Goal: Information Seeking & Learning: Learn about a topic

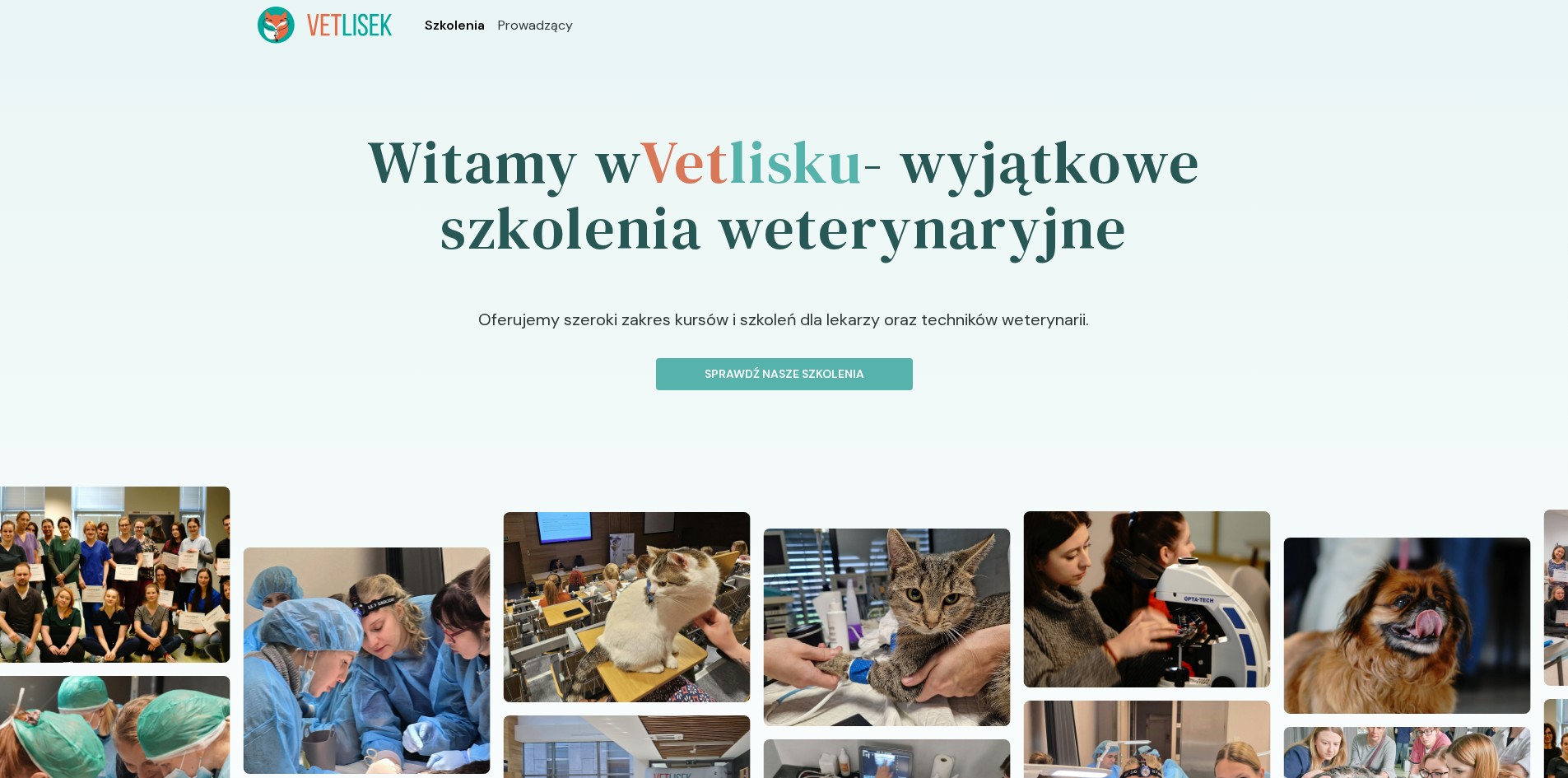
click at [455, 28] on span "Szkolenia" at bounding box center [455, 26] width 60 height 20
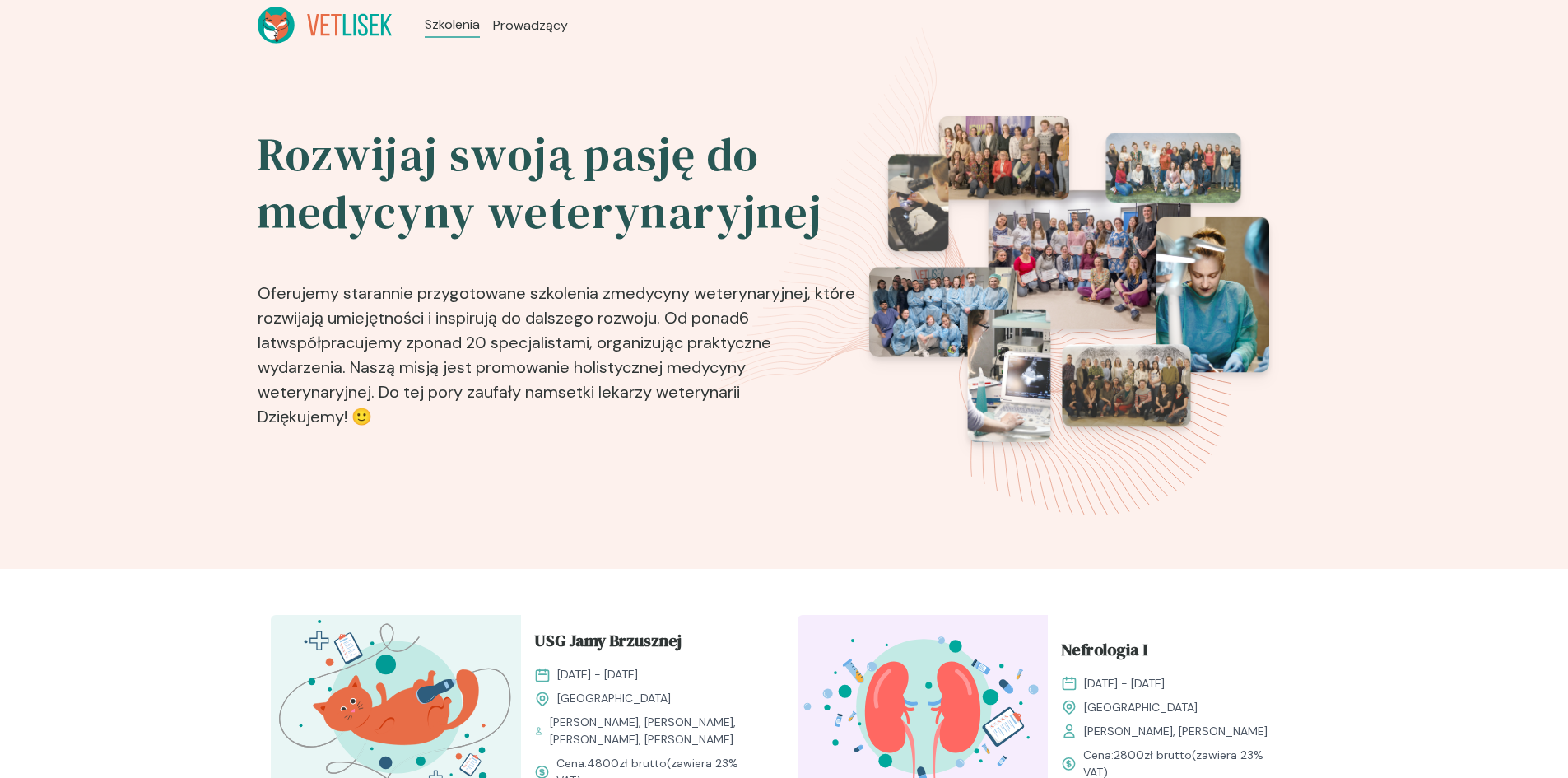
click at [372, 33] on icon at bounding box center [375, 25] width 9 height 22
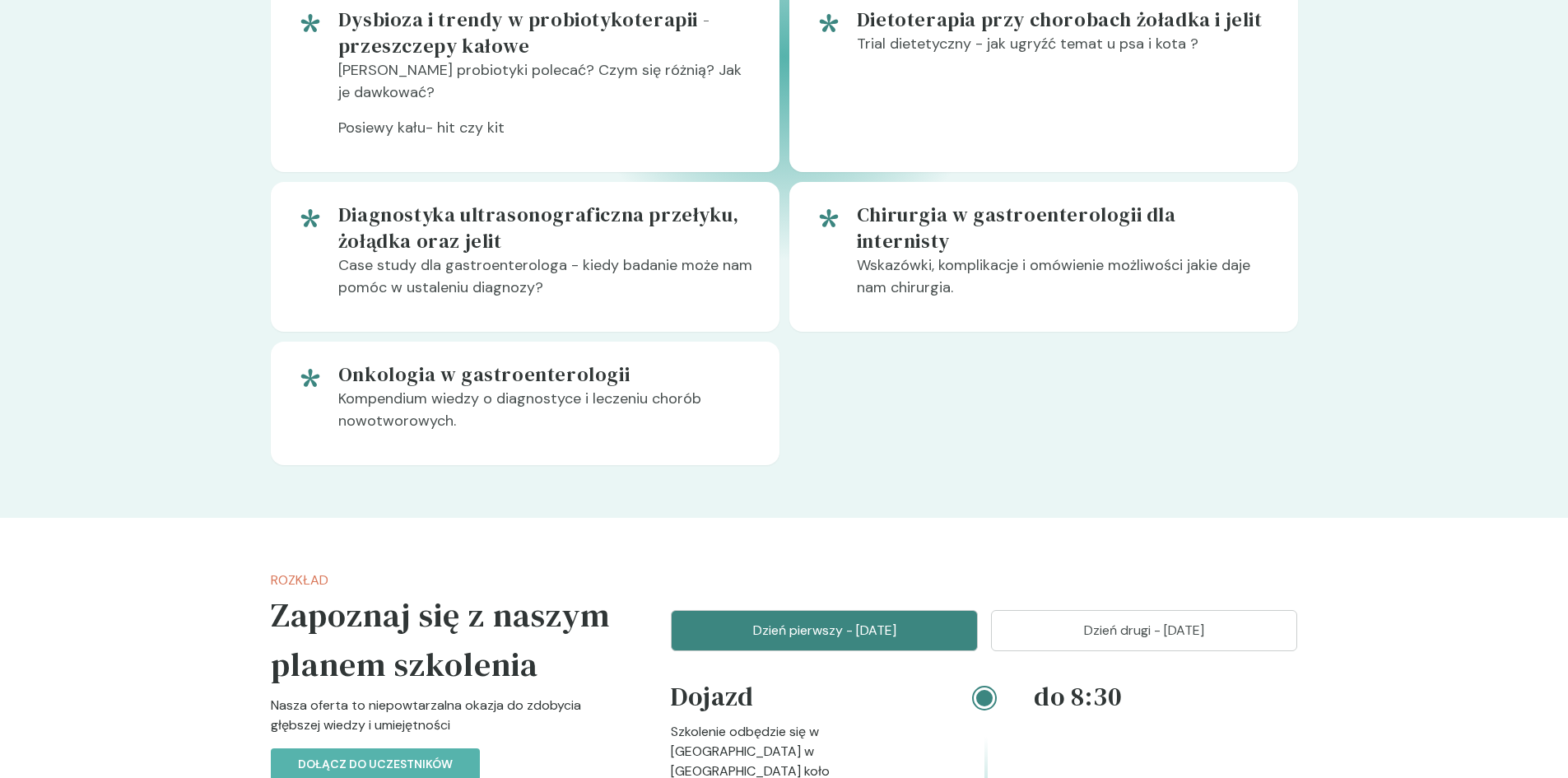
scroll to position [1564, 0]
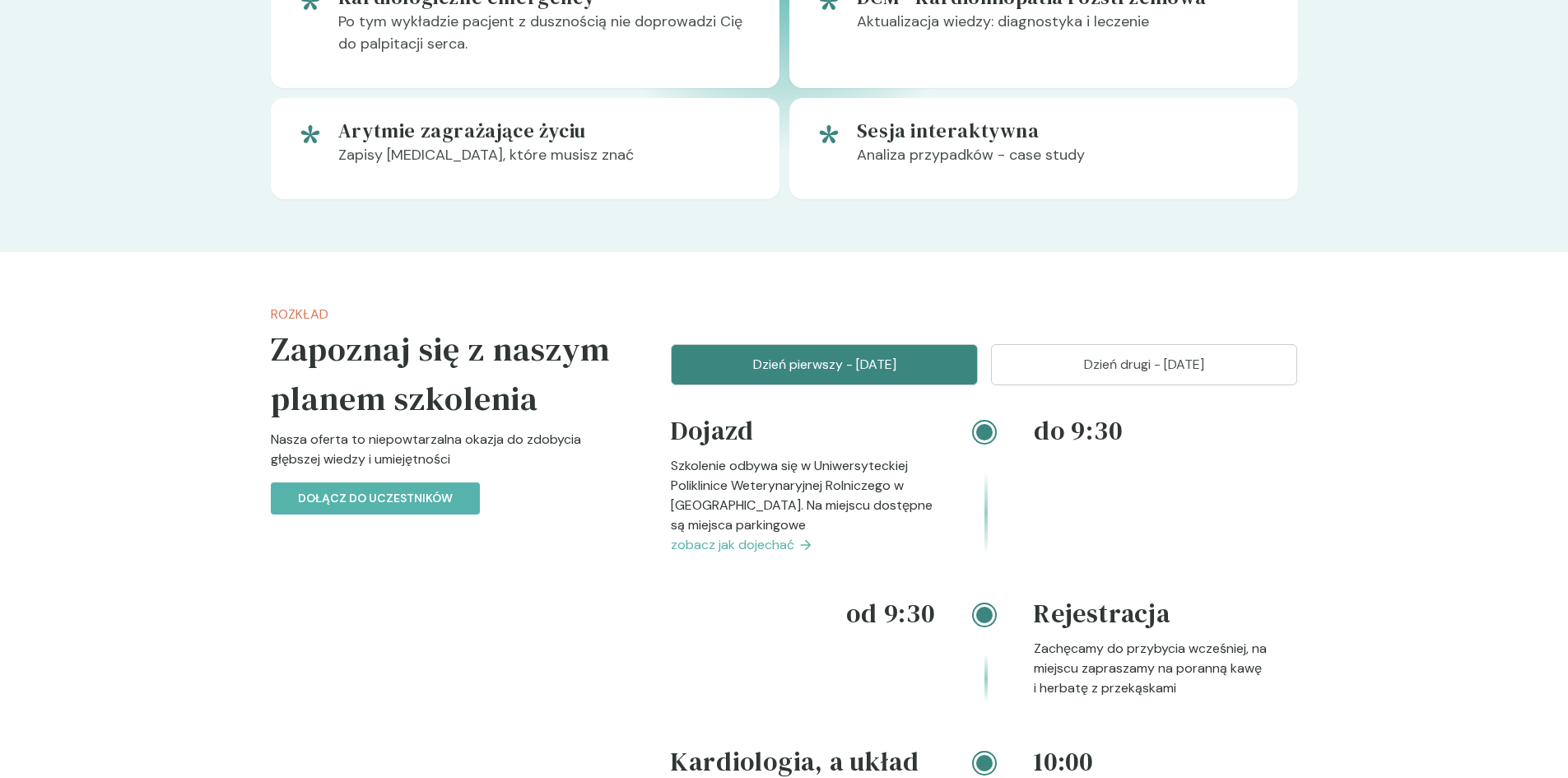
scroll to position [1400, 0]
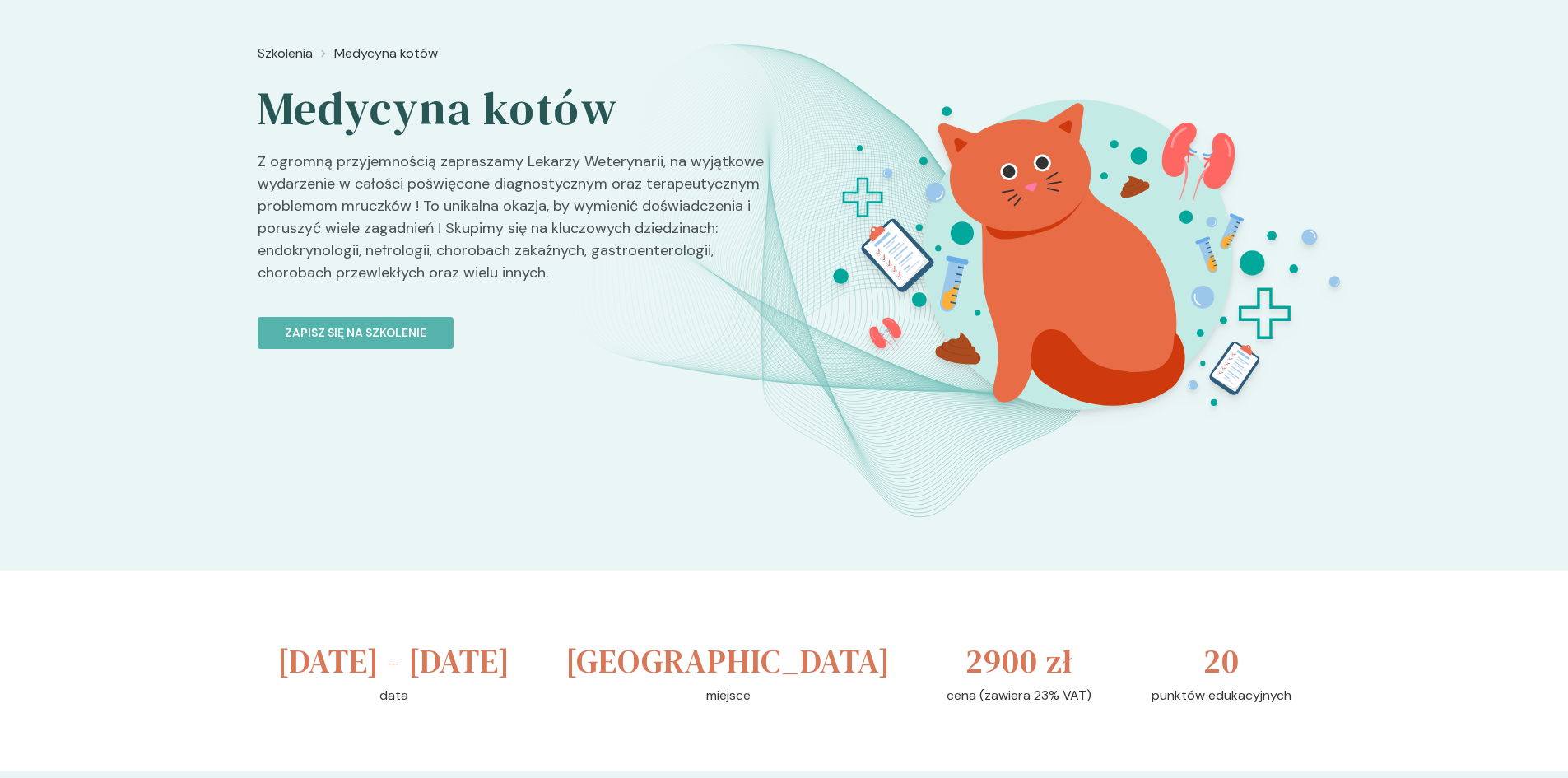
scroll to position [74, 0]
